Goal: Information Seeking & Learning: Check status

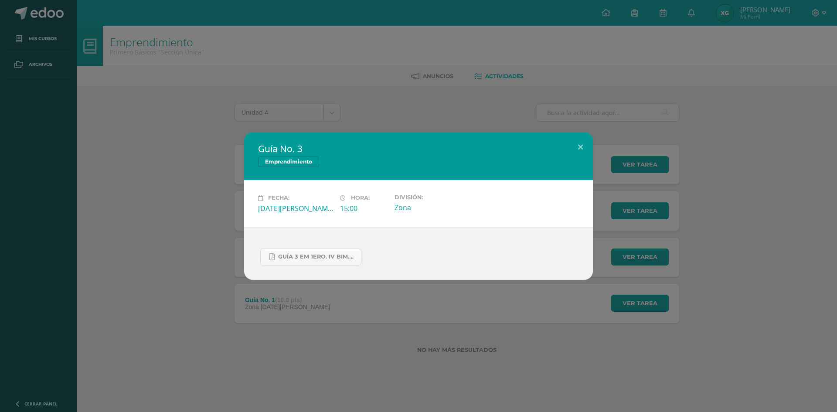
drag, startPoint x: 184, startPoint y: 161, endPoint x: 66, endPoint y: 59, distance: 156.4
click at [180, 157] on div "Guía No. 3 Emprendimiento Fecha: Viernes 29 de Agosto Hora: 15:00 División: Zona" at bounding box center [418, 205] width 830 height 147
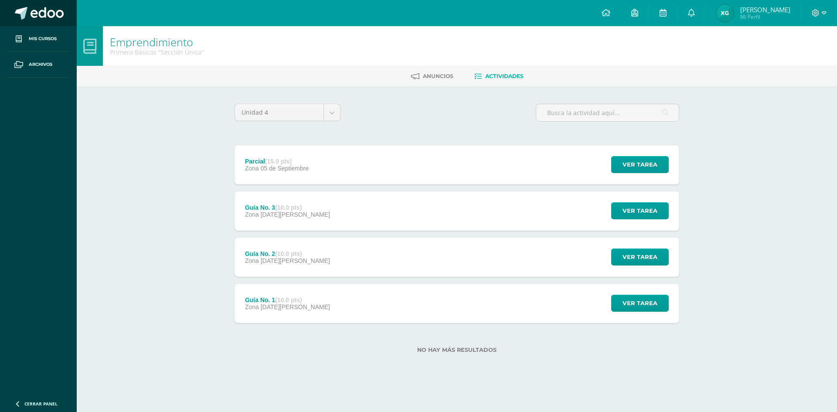
click at [24, 20] on link at bounding box center [38, 13] width 77 height 26
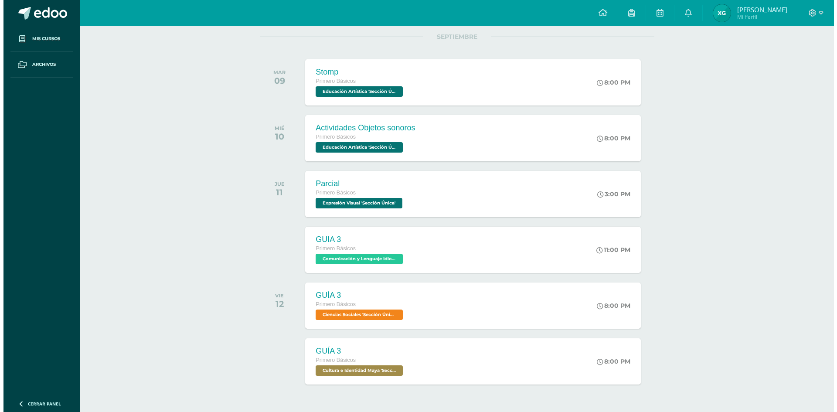
scroll to position [140, 0]
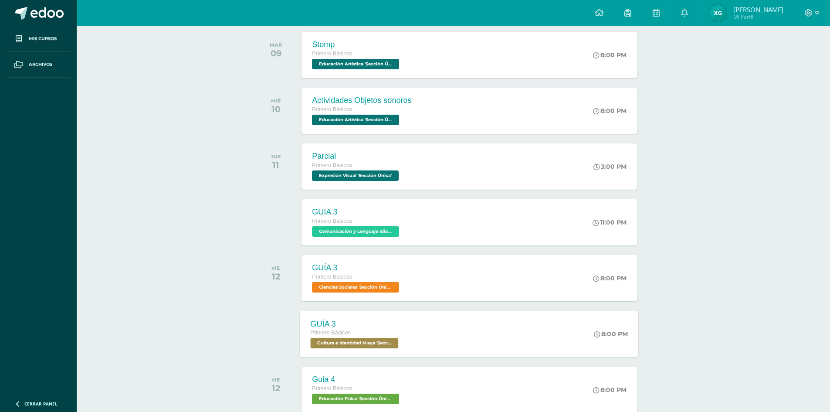
click at [414, 347] on div "GUÍA 3 Primero Básicos Cultura e Identidad Maya 'Sección Única' 8:00 PM GUÍA 3 …" at bounding box center [469, 333] width 339 height 47
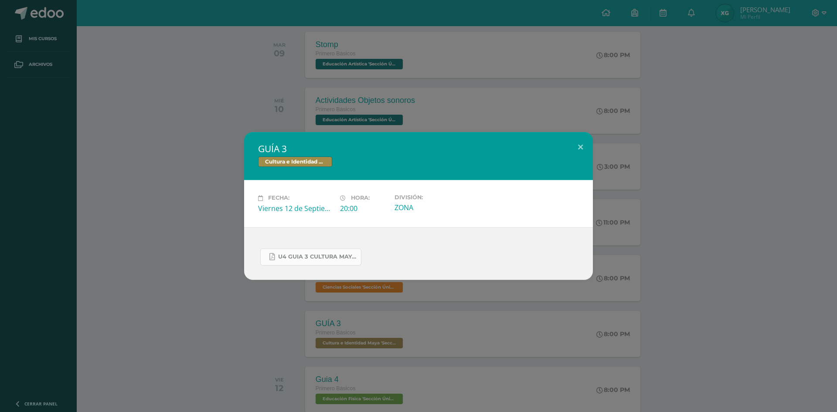
click at [287, 256] on span "U4 GUIA 3 CULTURA MAYA BASICOS.pdf" at bounding box center [317, 256] width 78 height 7
drag, startPoint x: 238, startPoint y: 95, endPoint x: 244, endPoint y: 95, distance: 6.6
click at [244, 95] on div "GUÍA 3 Cultura e Identidad Maya Fecha: [DATE] Hora: 20:00 División:" at bounding box center [418, 206] width 837 height 412
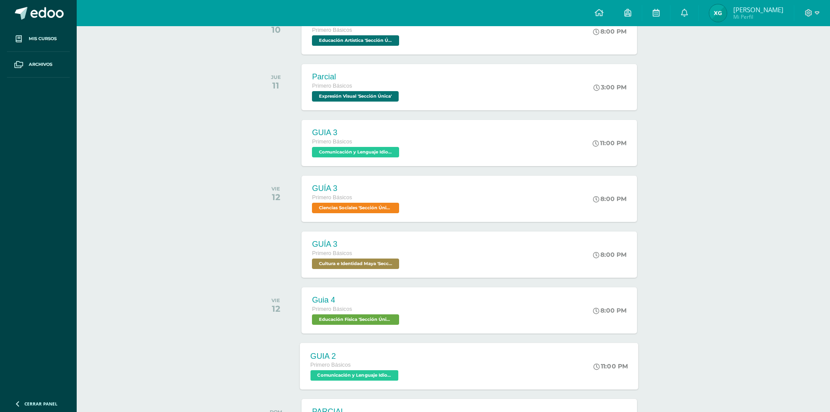
scroll to position [228, 0]
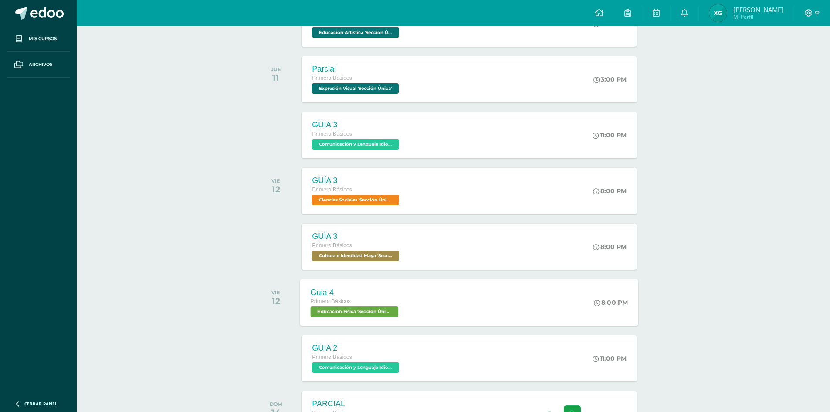
click at [347, 300] on span "Primero Básicos" at bounding box center [331, 301] width 41 height 6
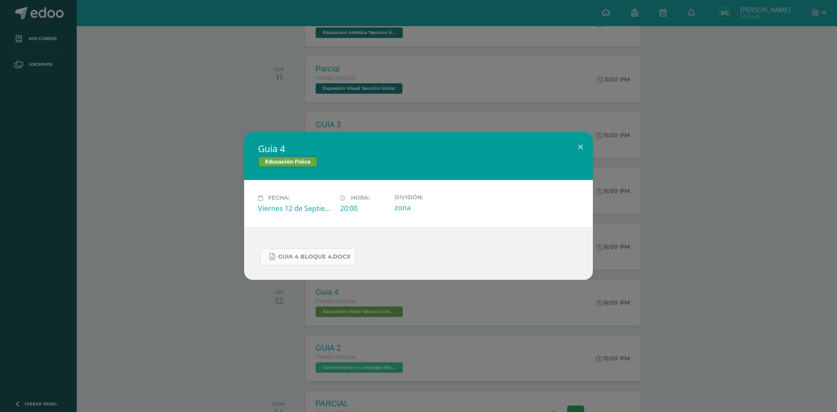
click at [286, 254] on span "guia 4 bloque 4.docx" at bounding box center [314, 256] width 72 height 7
click at [259, 56] on div "Guia 4 Educación Física Fecha: [DATE] Hora: 20:00 División: zona" at bounding box center [418, 206] width 837 height 412
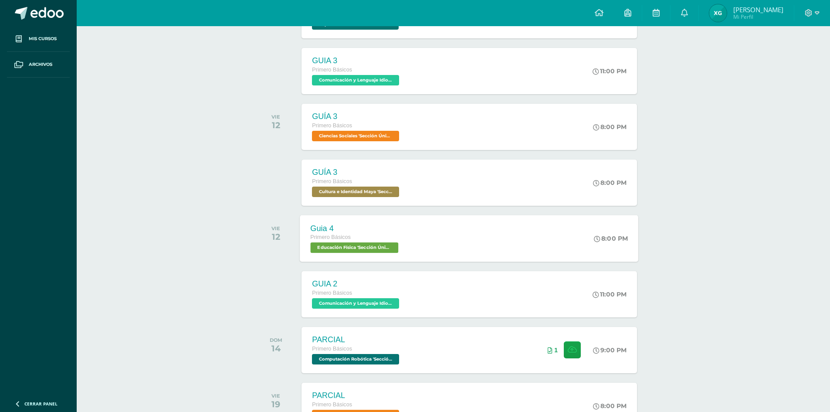
scroll to position [358, 0]
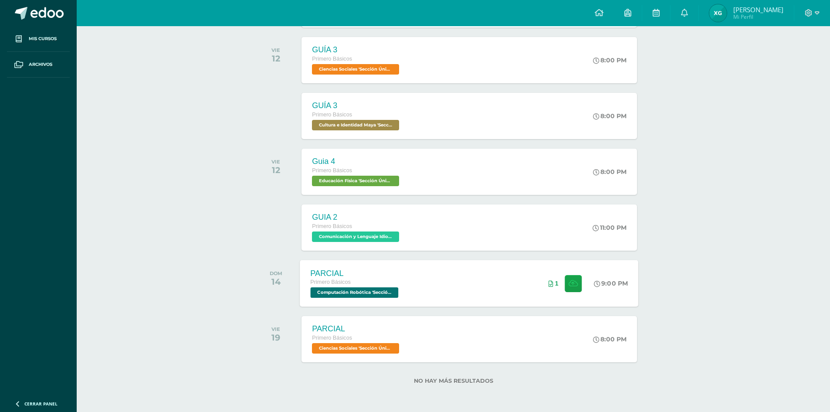
click at [439, 290] on div "PARCIAL Primero Básicos Computación Robótica 'Sección Única' 9:00 PM 1 PARCIAL" at bounding box center [469, 283] width 339 height 47
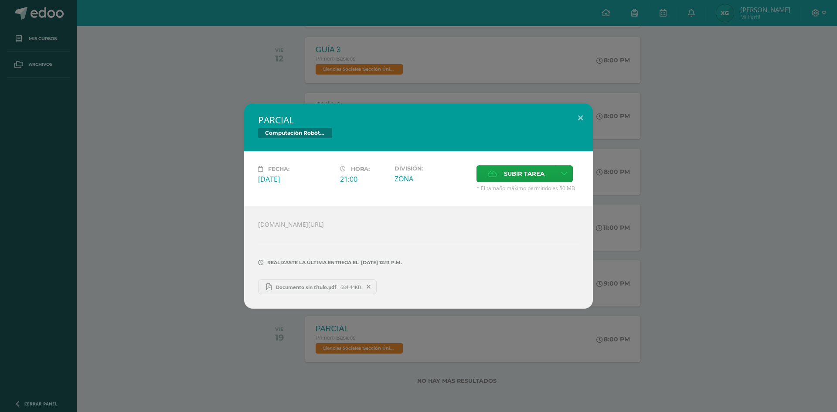
click at [177, 125] on div "PARCIAL Computación Robótica Fecha: [DATE] Hora: 21:00 División: ZONA" at bounding box center [418, 205] width 830 height 205
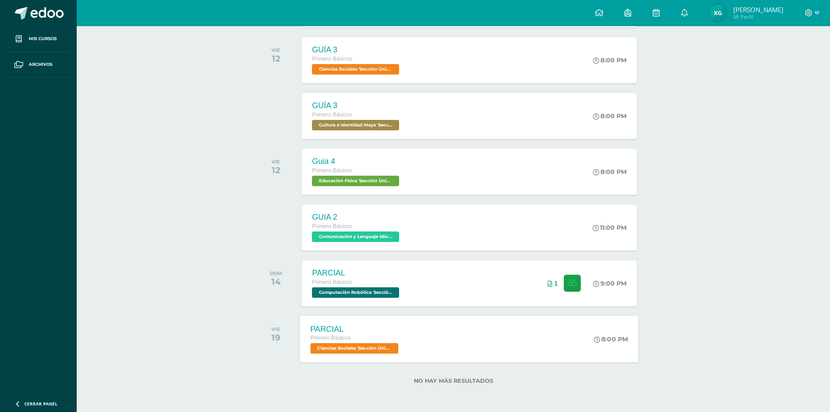
click at [398, 325] on div "PARCIAL" at bounding box center [356, 328] width 90 height 9
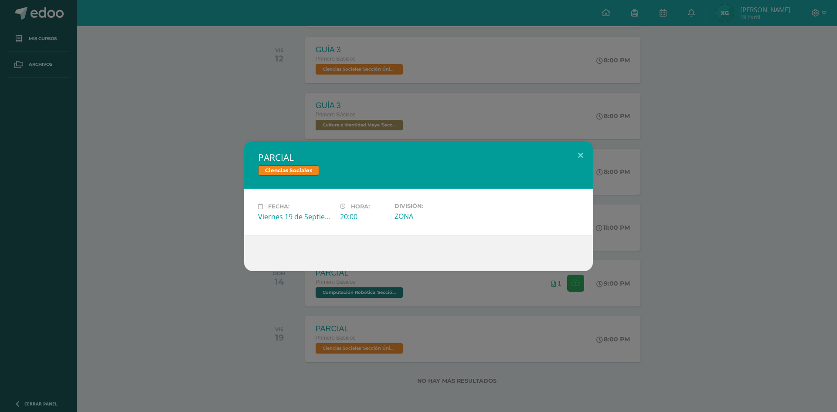
click at [181, 133] on div "PARCIAL Ciencias Sociales Fecha: [DATE] Hora: 20:00 División: ZONA" at bounding box center [418, 206] width 837 height 412
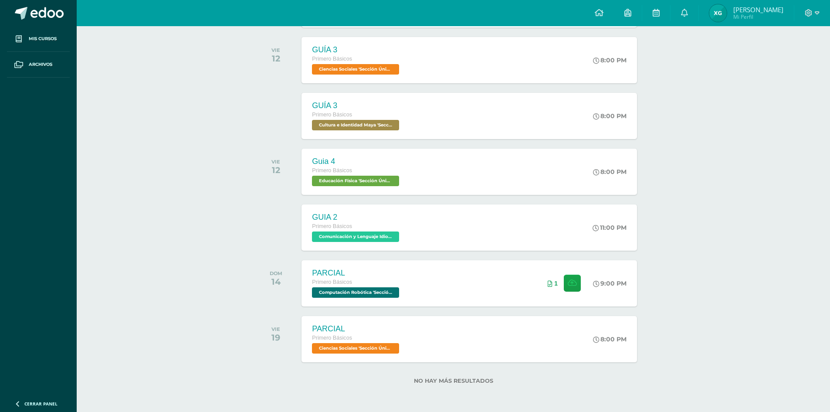
drag, startPoint x: 452, startPoint y: 109, endPoint x: 187, endPoint y: 129, distance: 265.4
click at [187, 129] on div "Actividades recientes y próximas Tablero Pendientes de entrega Entregadas todas…" at bounding box center [454, 40] width 754 height 744
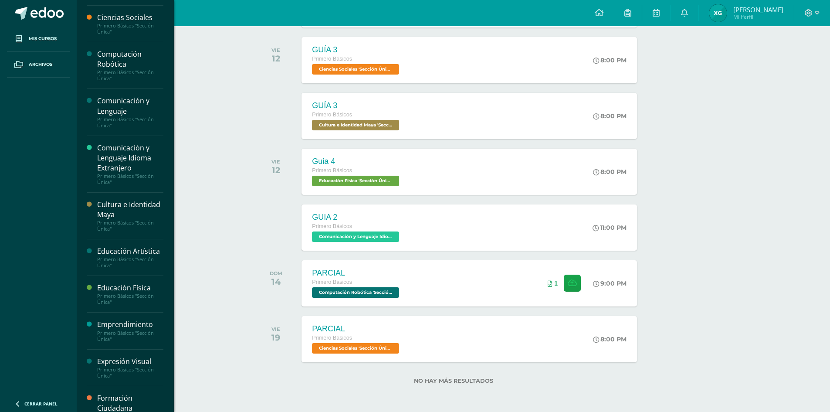
scroll to position [0, 0]
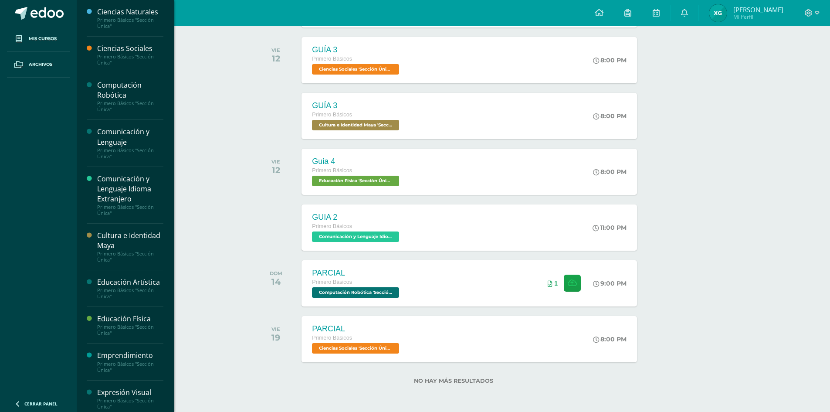
click at [128, 103] on div "Primero Básicos "Sección Única"" at bounding box center [130, 106] width 66 height 12
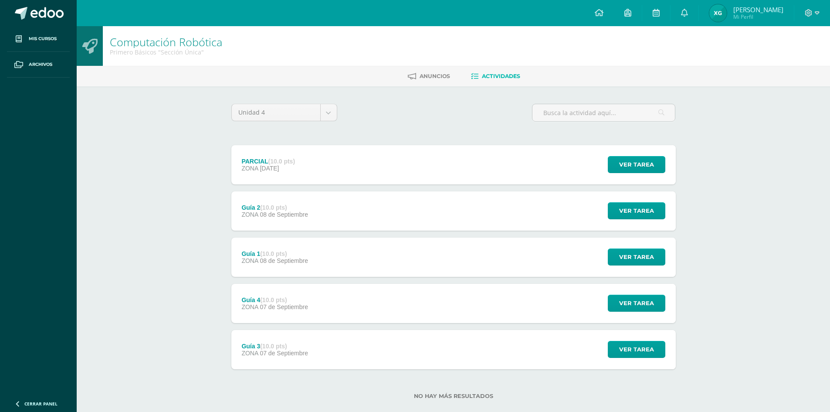
click at [332, 194] on div "Guía 2 (10.0 pts) ZONA 08 de Septiembre Ver tarea Guía 2 Computación Robótica C…" at bounding box center [453, 210] width 445 height 39
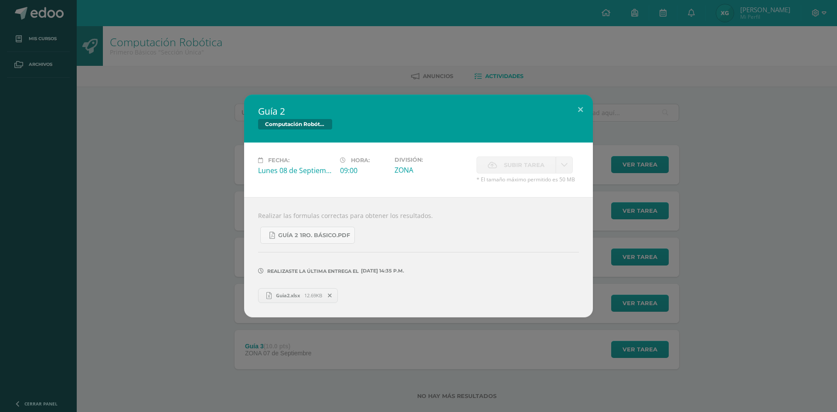
click at [179, 233] on div "Guía 2 Computación Robótica Fecha: Lunes 08 de Septiembre Hora: 09:00 División:…" at bounding box center [418, 206] width 830 height 222
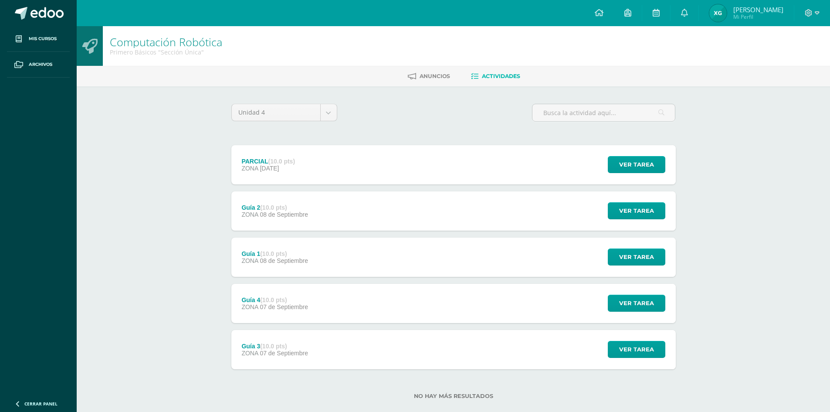
click at [300, 267] on div "Guía 1 (10.0 pts) ZONA 08 de Septiembre" at bounding box center [274, 257] width 87 height 39
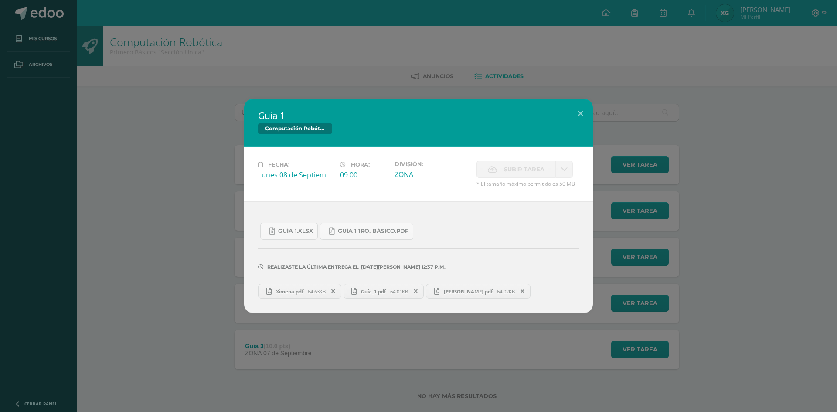
click at [214, 253] on div "Guía 1 Computación Robótica Fecha: Lunes 08 de Septiembre Hora: 09:00 División:…" at bounding box center [418, 206] width 830 height 214
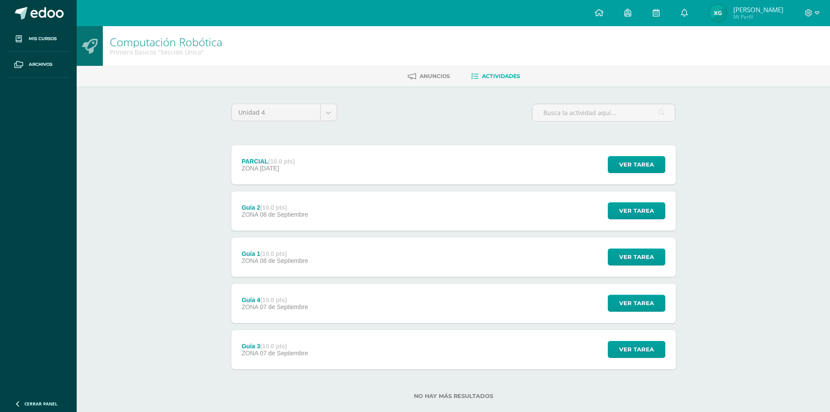
click at [301, 306] on span "07 de Septiembre" at bounding box center [284, 306] width 48 height 7
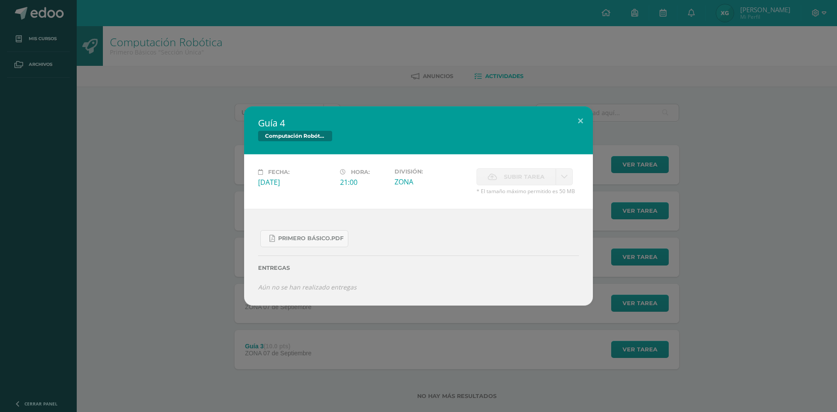
click at [181, 347] on div "Guía 4 Computación Robótica Fecha: Domingo 07 de Septiembre Hora: 21:00 Divisió…" at bounding box center [418, 206] width 837 height 412
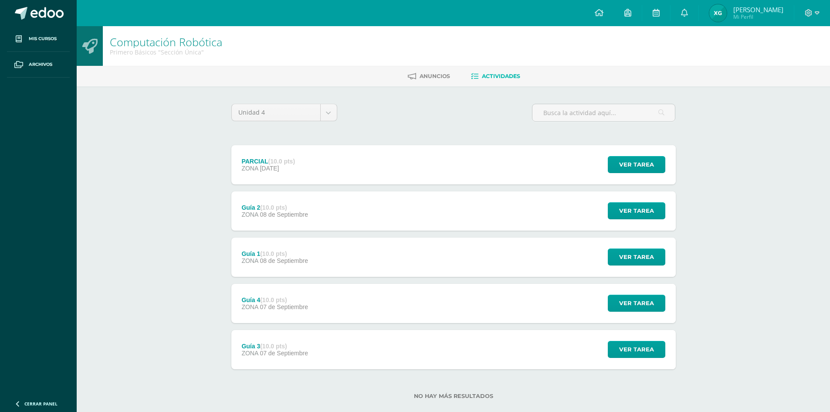
click at [303, 360] on div "Guía 3 (10.0 pts) ZONA 07 de Septiembre" at bounding box center [274, 349] width 87 height 39
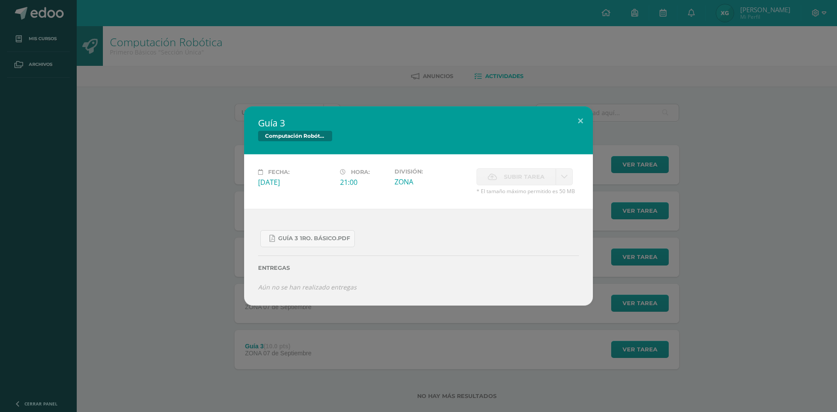
click at [191, 317] on div "Guía 3 Computación Robótica Fecha: Domingo 07 de Septiembre Hora: 21:00 Divisió…" at bounding box center [418, 206] width 837 height 412
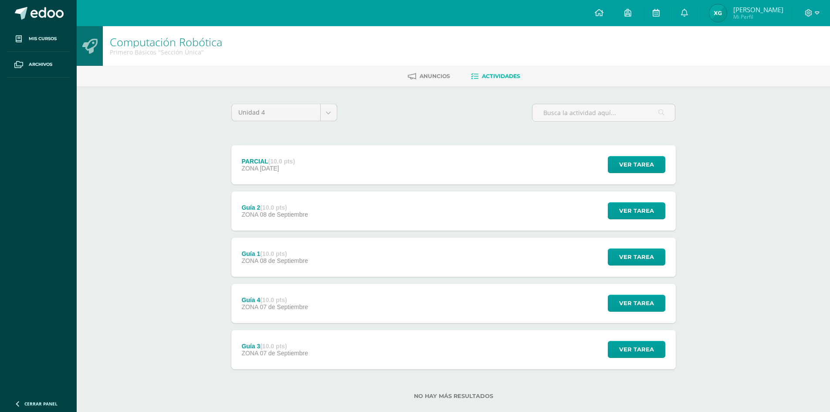
click at [369, 220] on div "Guía 2 (10.0 pts) ZONA 08 de Septiembre Ver tarea Guía 2 Computación Robótica F…" at bounding box center [453, 210] width 445 height 39
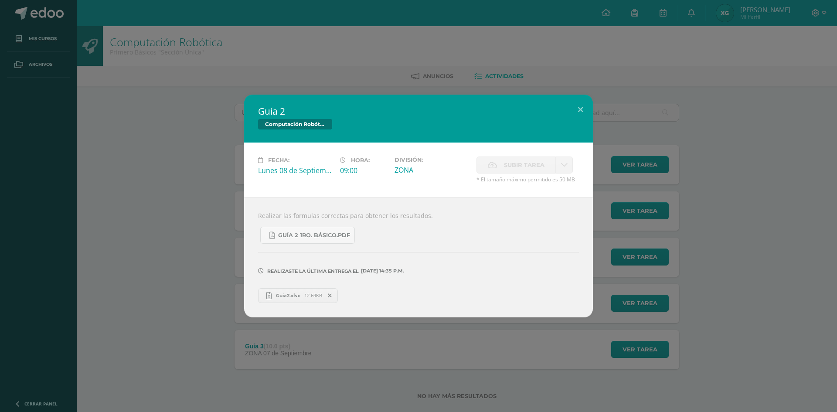
click at [221, 195] on div "Guía 2 Computación Robótica Fecha: Lunes 08 de Septiembre Hora: 09:00 División:…" at bounding box center [418, 206] width 830 height 222
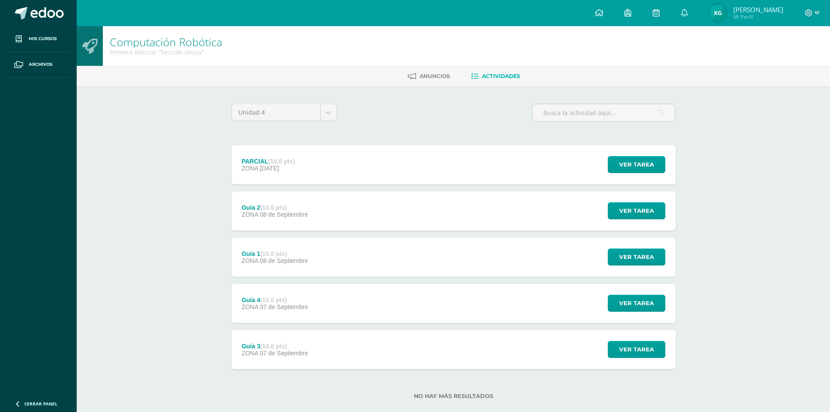
click at [279, 165] on span "14 de Septiembre" at bounding box center [269, 168] width 19 height 7
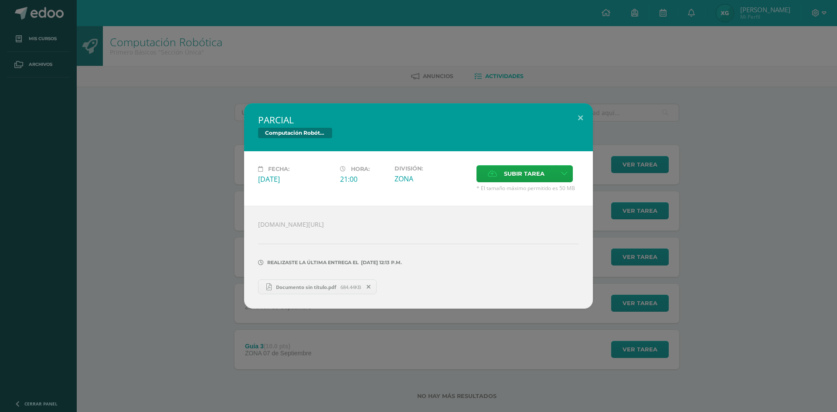
click at [208, 261] on div "PARCIAL Computación Robótica Fecha: [DATE] Hora: 21:00 División: ZONA" at bounding box center [418, 205] width 830 height 205
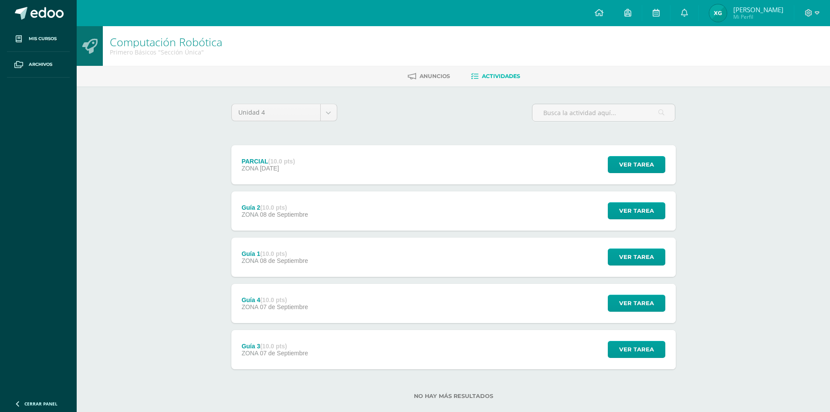
click at [350, 164] on div "PARCIAL (10.0 pts) ZONA 14 de Septiembre Ver tarea PARCIAL Computación Robótica…" at bounding box center [453, 164] width 445 height 39
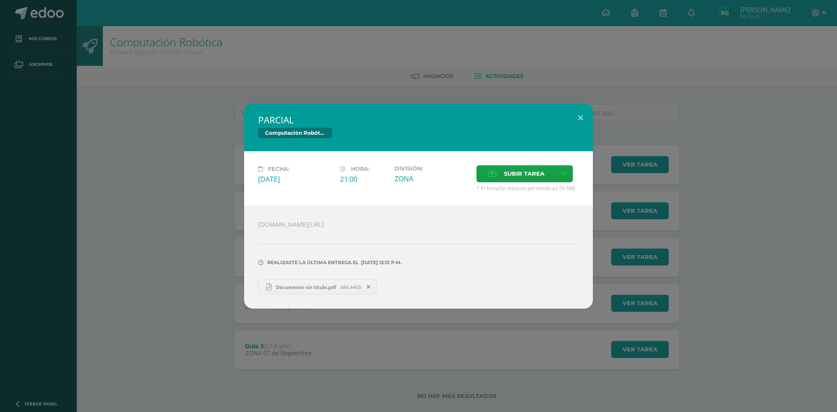
click at [291, 281] on link "Documento sin título.pdf 684.44KB" at bounding box center [317, 286] width 119 height 15
click at [129, 86] on div "PARCIAL Computación Robótica Fecha: [DATE] Hora: 21:00 División: ZONA" at bounding box center [418, 206] width 837 height 412
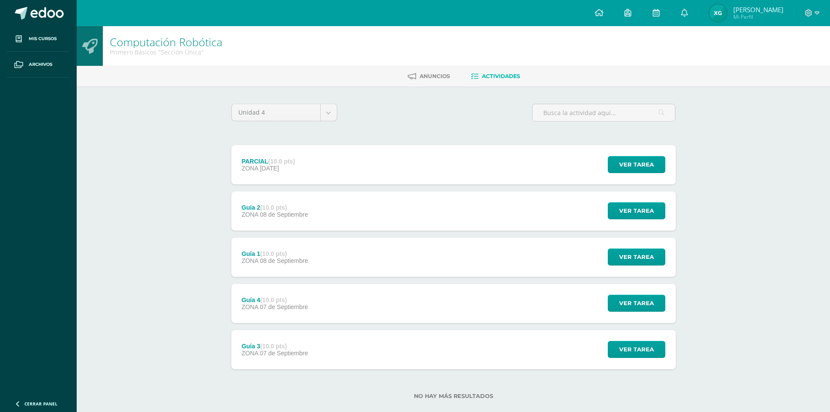
click at [330, 163] on div "PARCIAL (10.0 pts) ZONA 14 de Septiembre Ver tarea PARCIAL Computación Robótica…" at bounding box center [453, 164] width 445 height 39
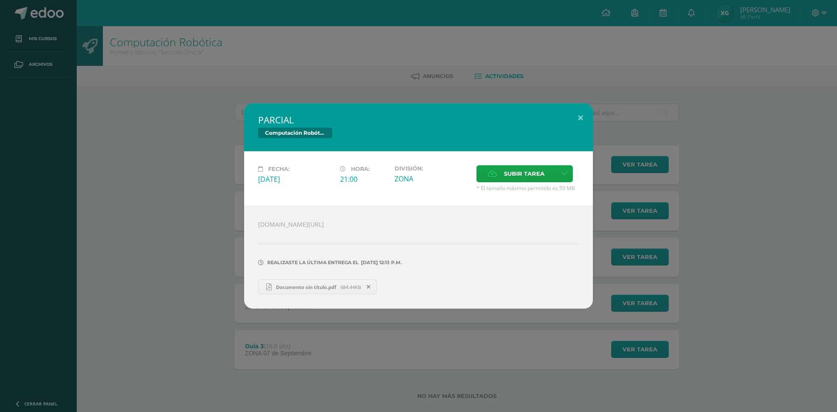
drag, startPoint x: 466, startPoint y: 221, endPoint x: 213, endPoint y: 223, distance: 253.7
click at [212, 223] on div "PARCIAL Computación Robótica Fecha: [DATE] Hora: 21:00 División: ZONA" at bounding box center [418, 205] width 830 height 205
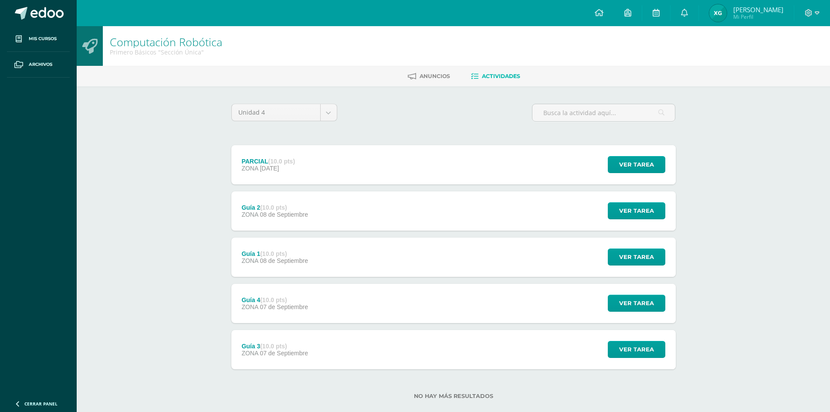
click at [340, 172] on div "PARCIAL (10.0 pts) ZONA 14 de Septiembre Ver tarea PARCIAL Computación Robótica…" at bounding box center [453, 164] width 445 height 39
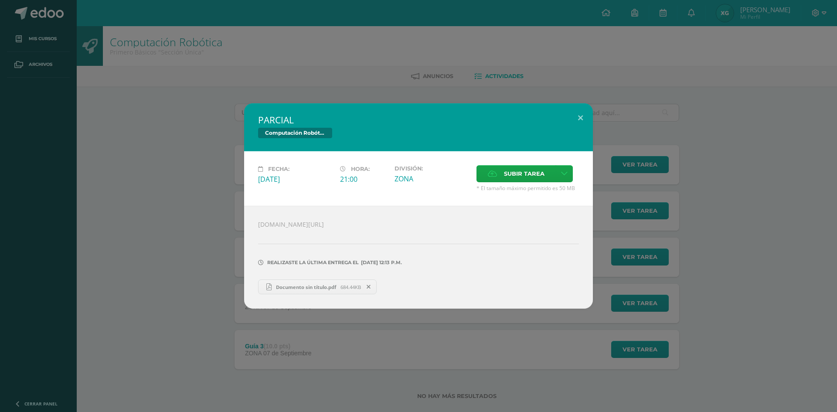
drag, startPoint x: 465, startPoint y: 224, endPoint x: 260, endPoint y: 227, distance: 204.9
click at [260, 227] on div "liveworksheets.com/es/worksheet/es/tecnologia-e-informatica/1068285 Realizaste …" at bounding box center [418, 257] width 349 height 103
drag, startPoint x: 561, startPoint y: 246, endPoint x: 536, endPoint y: 234, distance: 27.1
click at [560, 246] on div "Realizaste la última entrega el 03 DE Septiembre A LAS 12:13 p.m." at bounding box center [418, 256] width 321 height 42
drag, startPoint x: 464, startPoint y: 227, endPoint x: 237, endPoint y: 224, distance: 227.5
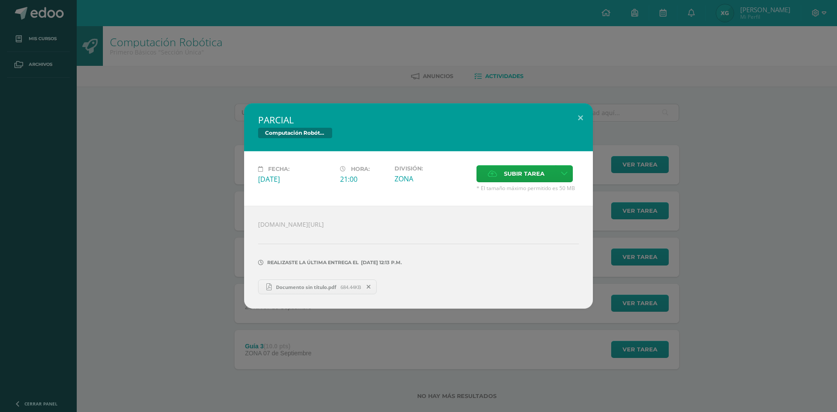
click at [237, 224] on div "PARCIAL Computación Robótica Fecha: [DATE] Hora: 21:00 División: ZONA" at bounding box center [418, 205] width 830 height 205
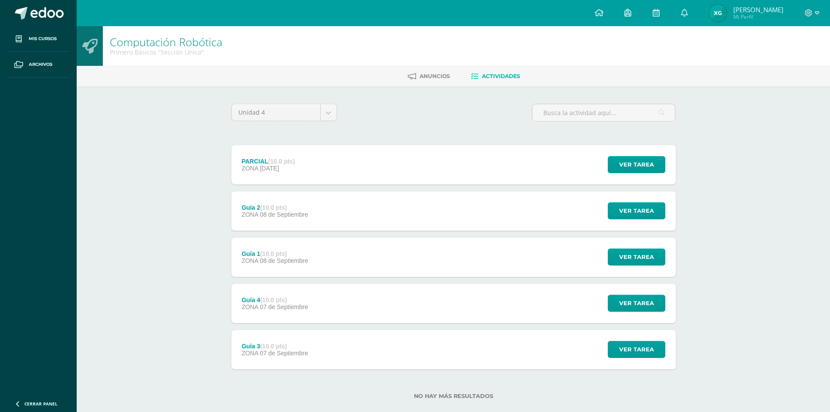
click at [306, 165] on div "PARCIAL (10.0 pts) ZONA 14 de Septiembre" at bounding box center [268, 164] width 74 height 39
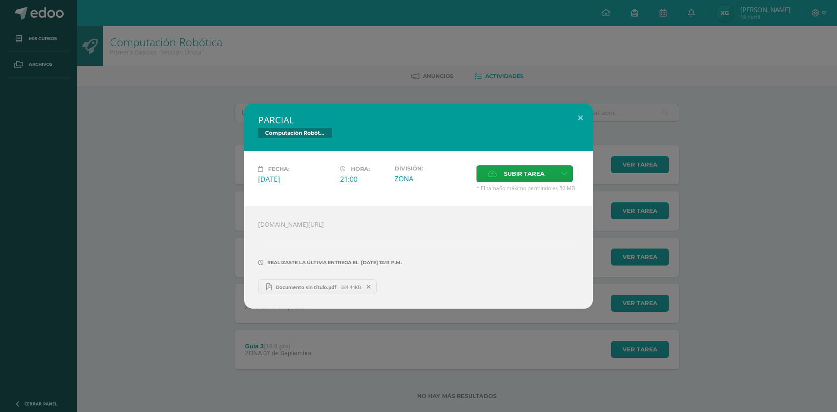
drag, startPoint x: 459, startPoint y: 224, endPoint x: 342, endPoint y: 225, distance: 116.4
click at [342, 225] on div "liveworksheets.com/es/worksheet/es/tecnologia-e-informatica/1068285 Realizaste …" at bounding box center [418, 257] width 349 height 103
click at [525, 230] on div at bounding box center [418, 231] width 321 height 7
drag, startPoint x: 486, startPoint y: 230, endPoint x: 209, endPoint y: 213, distance: 277.3
click at [209, 213] on div "PARCIAL Computación Robótica Fecha: [DATE] Hora: 21:00 División: ZONA" at bounding box center [418, 205] width 830 height 205
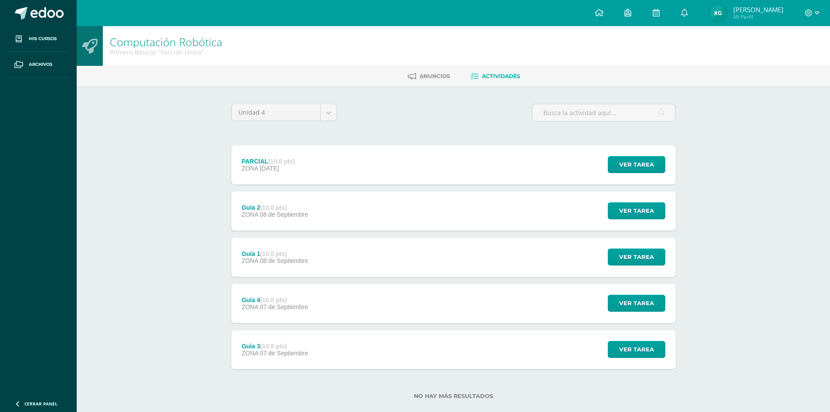
click at [306, 148] on div "PARCIAL (10.0 pts) ZONA 14 de Septiembre" at bounding box center [268, 164] width 74 height 39
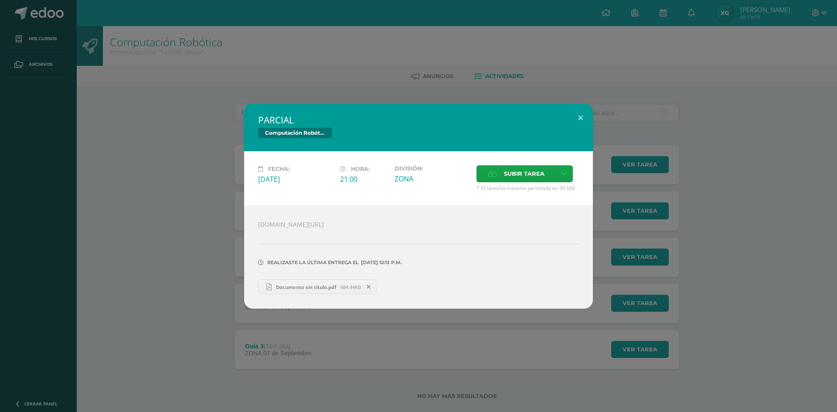
drag, startPoint x: 368, startPoint y: 231, endPoint x: 328, endPoint y: 226, distance: 40.4
click at [200, 229] on div "PARCIAL Computación Robótica Fecha: [DATE] Hora: 21:00 División: ZONA" at bounding box center [418, 205] width 830 height 205
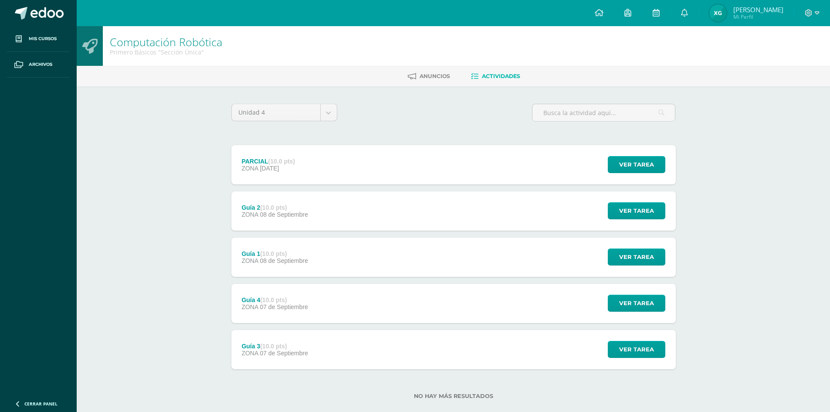
click at [407, 180] on div "PARCIAL (10.0 pts) ZONA 14 de Septiembre Ver tarea PARCIAL Computación Robótica…" at bounding box center [453, 164] width 445 height 39
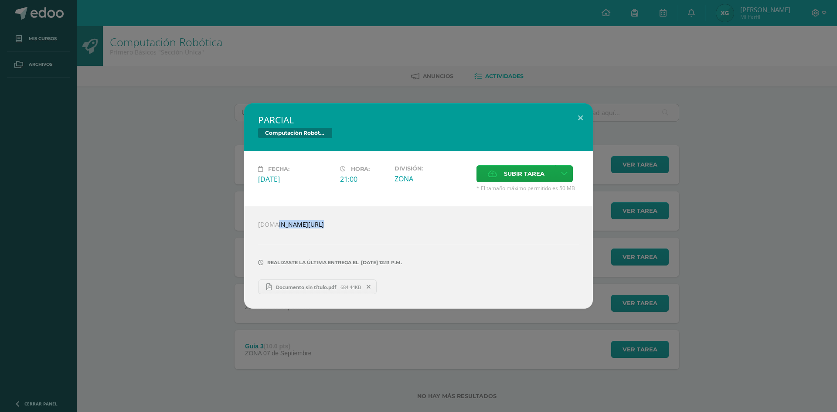
drag, startPoint x: 411, startPoint y: 228, endPoint x: 144, endPoint y: 216, distance: 267.9
click at [144, 216] on div "PARCIAL Computación Robótica Fecha: [DATE] Hora: 21:00 División: ZONA" at bounding box center [418, 205] width 830 height 205
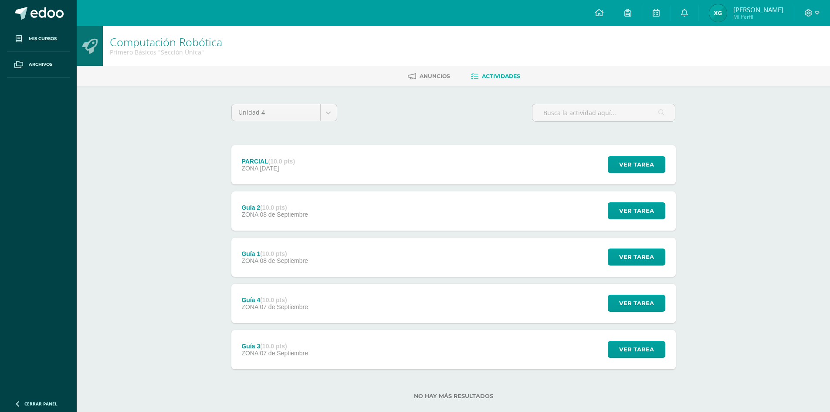
click at [407, 150] on div "PARCIAL (10.0 pts) ZONA 14 de Septiembre Ver tarea PARCIAL Computación Robótica…" at bounding box center [453, 164] width 445 height 39
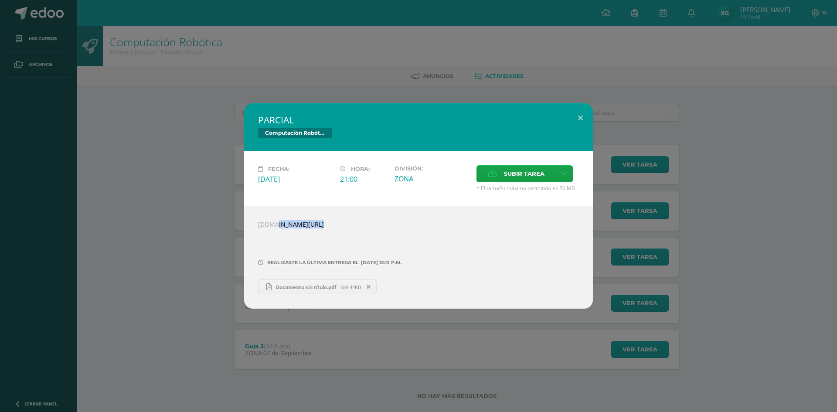
drag, startPoint x: 256, startPoint y: 222, endPoint x: 459, endPoint y: 229, distance: 202.4
click at [459, 229] on div "liveworksheets.com/es/worksheet/es/tecnologia-e-informatica/1068285 Realizaste …" at bounding box center [418, 257] width 349 height 103
copy div "[DOMAIN_NAME][URL]"
